Goal: Transaction & Acquisition: Purchase product/service

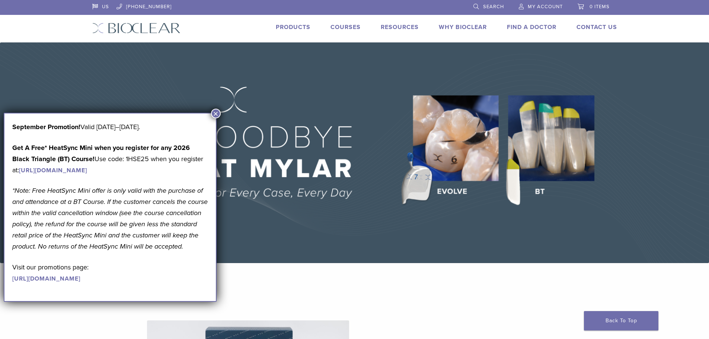
click at [291, 29] on link "Products" at bounding box center [293, 26] width 35 height 7
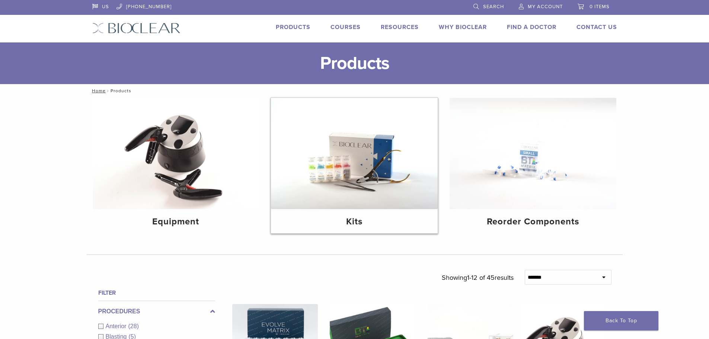
click at [357, 217] on h4 "Kits" at bounding box center [354, 221] width 155 height 13
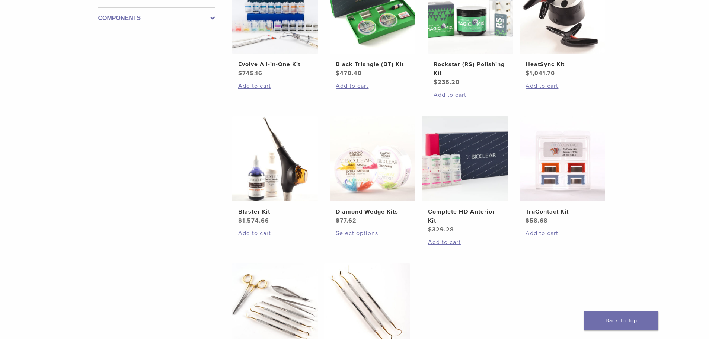
scroll to position [223, 0]
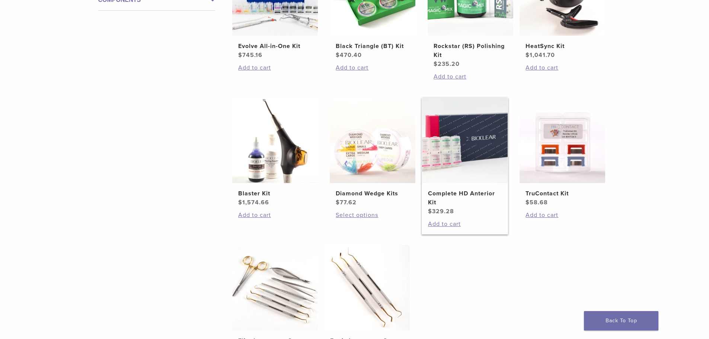
click at [439, 192] on h2 "Complete HD Anterior Kit" at bounding box center [465, 198] width 74 height 18
